Goal: Task Accomplishment & Management: Manage account settings

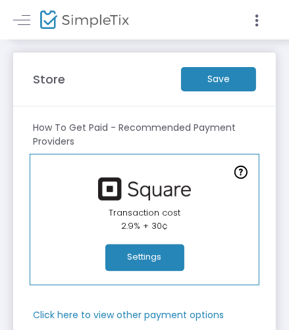
click at [161, 254] on button "Settings" at bounding box center [144, 258] width 79 height 27
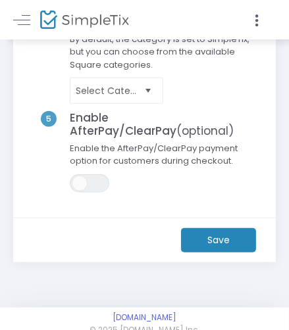
scroll to position [387, 0]
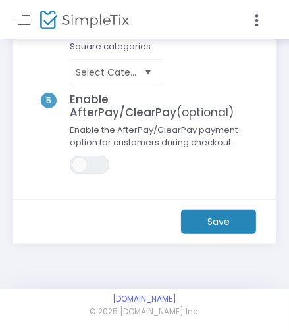
click at [237, 231] on m-button "Save" at bounding box center [218, 222] width 75 height 24
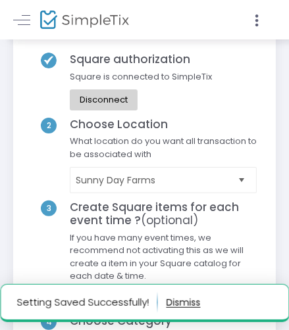
scroll to position [0, 0]
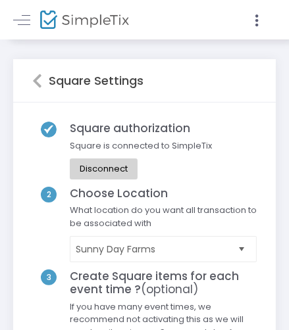
click at [39, 86] on icon at bounding box center [37, 81] width 10 height 16
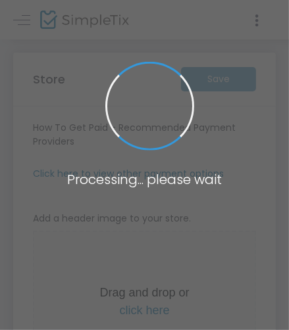
type input "[URL]"
radio input "true"
radio input "false"
radio input "true"
type input "Sunny Day Farms"
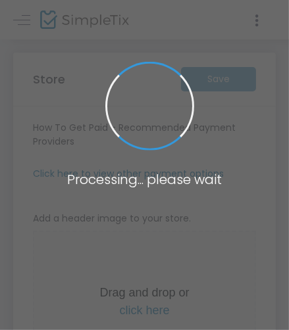
type input "[PHONE_NUMBER]"
type input "facebook.com/SunnyDayFarmsLLC"
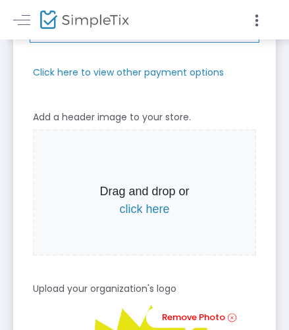
scroll to position [253, 0]
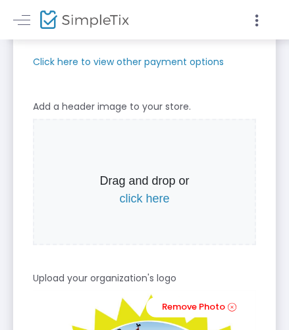
click at [148, 202] on span "click here" at bounding box center [144, 198] width 50 height 13
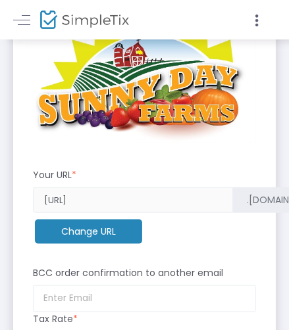
scroll to position [539, 0]
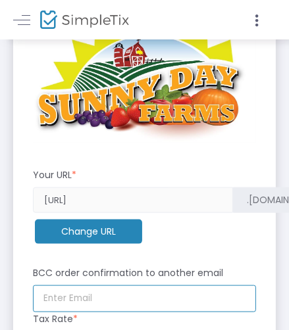
click at [162, 296] on input at bounding box center [144, 298] width 223 height 27
type input "sunnydayfarmsllc@gmail.com"
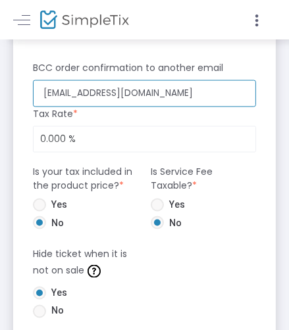
scroll to position [745, 0]
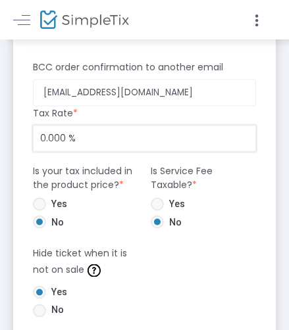
click at [160, 145] on input "0.000 %" at bounding box center [145, 138] width 222 height 25
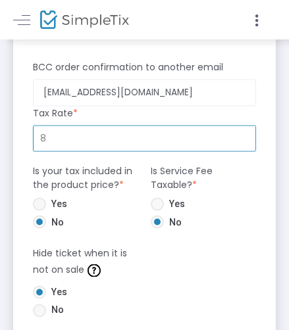
type input "8.000 %"
click at [208, 263] on form "How To Get Paid - Recommended Payment Providers Online Orders Transaction cost …" at bounding box center [144, 271] width 223 height 1790
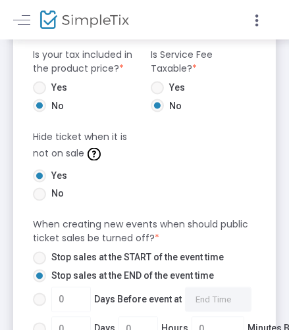
scroll to position [863, 0]
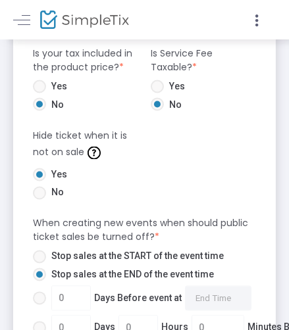
click at [63, 168] on span "Yes" at bounding box center [56, 175] width 21 height 14
click at [39, 181] on input "Yes" at bounding box center [39, 181] width 1 height 1
click at [87, 153] on img at bounding box center [93, 153] width 13 height 13
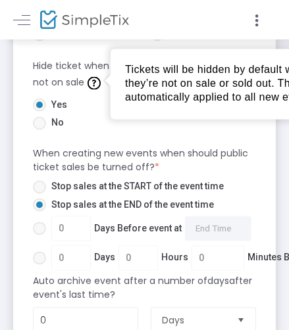
scroll to position [932, 0]
